Goal: Task Accomplishment & Management: Manage account settings

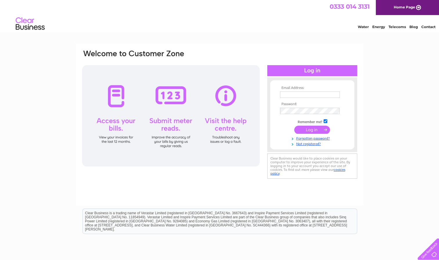
click at [301, 96] on input "text" at bounding box center [310, 95] width 60 height 6
type input "[EMAIL_ADDRESS][DOMAIN_NAME]"
click at [306, 139] on link "Forgotten password?" at bounding box center [313, 139] width 66 height 6
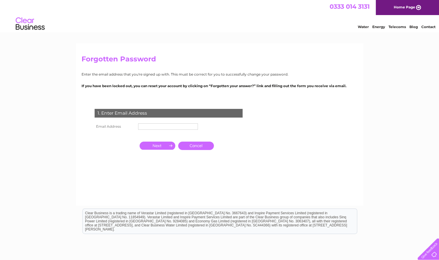
click at [181, 128] on input "text" at bounding box center [168, 126] width 60 height 6
type input "[EMAIL_ADDRESS][DOMAIN_NAME]"
click at [156, 145] on input "button" at bounding box center [157, 146] width 36 height 8
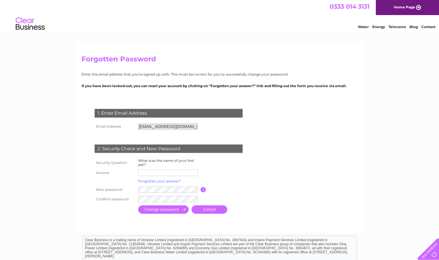
click at [168, 180] on link "Forgotten your answer?" at bounding box center [159, 181] width 43 height 4
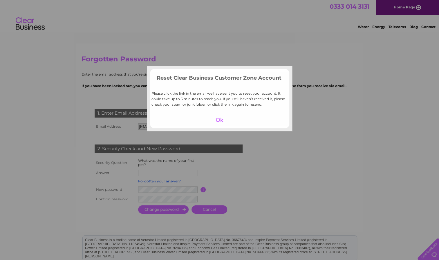
click at [222, 120] on div at bounding box center [219, 120] width 36 height 8
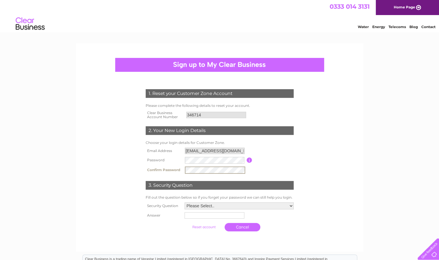
click at [225, 206] on select "Please Select.. In what town or city was your first job? In what town or city d…" at bounding box center [238, 206] width 109 height 7
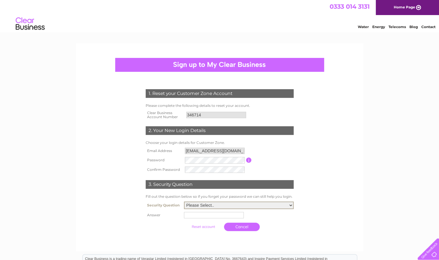
select select "4"
click at [184, 202] on select "Please Select.. In what town or city was your first job? In what town or city d…" at bounding box center [239, 206] width 110 height 8
click at [212, 216] on input "text" at bounding box center [214, 215] width 60 height 6
click at [196, 216] on input "KingsCross" at bounding box center [214, 215] width 60 height 7
type input "Kings Cross"
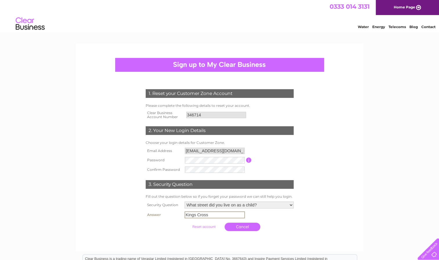
click at [305, 209] on div "1. Reset your Customer Zone Account Please complete the following details to re…" at bounding box center [219, 158] width 175 height 151
click at [207, 228] on input "submit" at bounding box center [204, 226] width 36 height 8
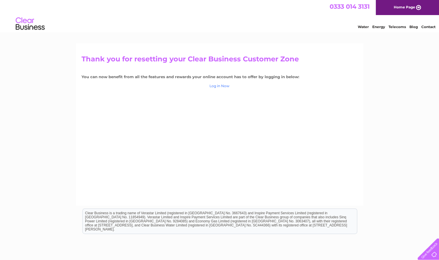
click at [223, 84] on link "Log in Now" at bounding box center [219, 86] width 20 height 4
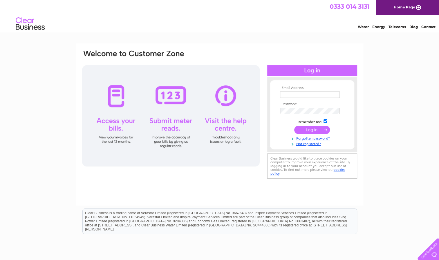
type input "[EMAIL_ADDRESS][DOMAIN_NAME]"
click at [304, 128] on input "submit" at bounding box center [312, 130] width 36 height 8
click at [309, 131] on input "submit" at bounding box center [312, 130] width 36 height 8
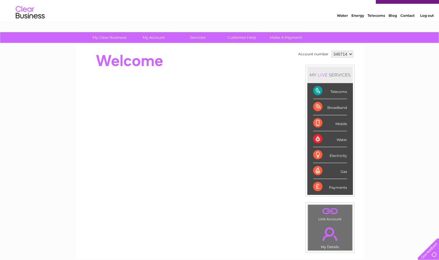
scroll to position [11, 0]
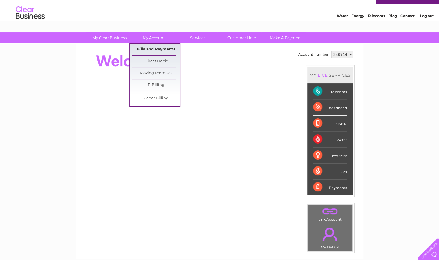
click at [158, 50] on link "Bills and Payments" at bounding box center [156, 50] width 48 height 12
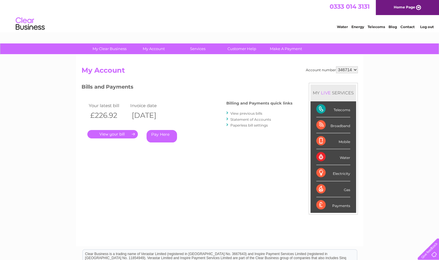
click at [112, 134] on link "." at bounding box center [112, 134] width 50 height 8
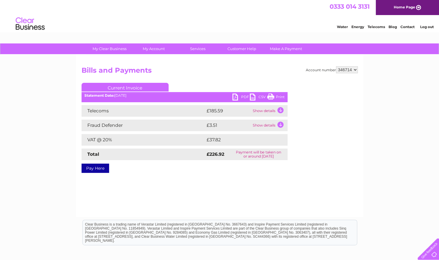
click at [242, 98] on link "PDF" at bounding box center [240, 98] width 17 height 8
click at [424, 26] on link "Log out" at bounding box center [426, 27] width 14 height 4
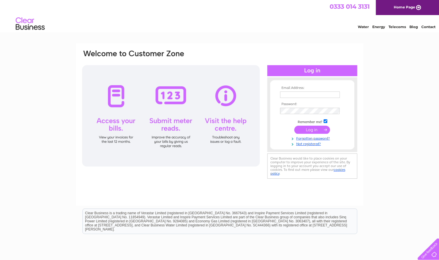
click at [424, 26] on link "Contact" at bounding box center [428, 27] width 14 height 4
